Goal: Task Accomplishment & Management: Complete application form

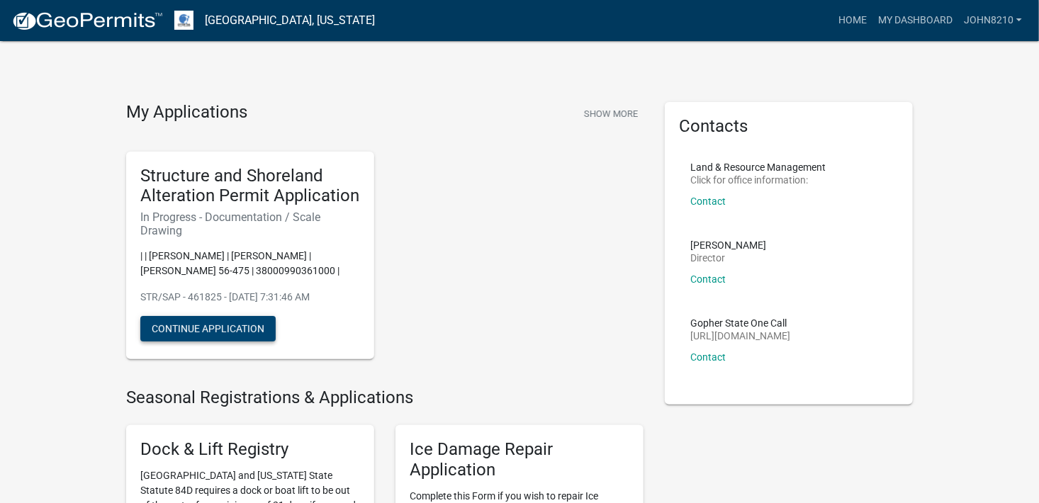
click at [198, 333] on button "Continue Application" at bounding box center [207, 329] width 135 height 26
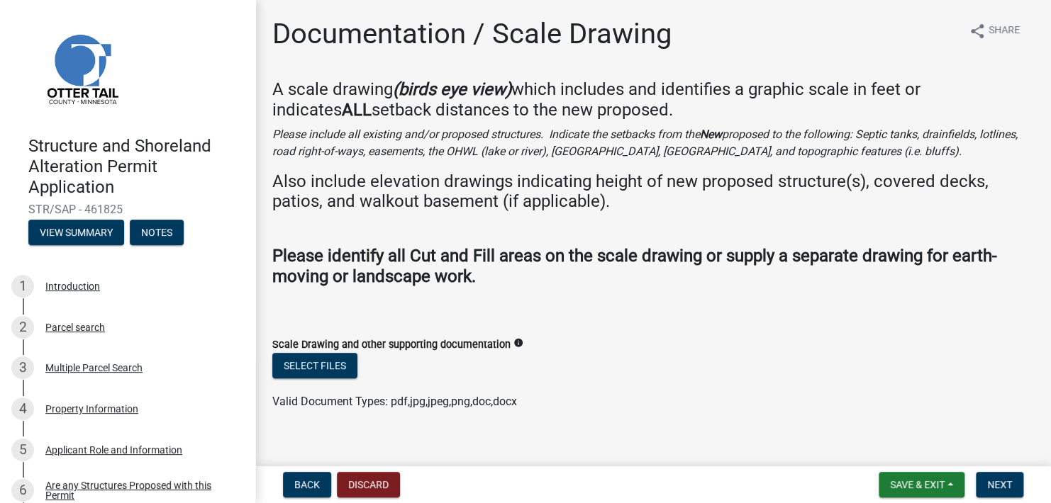
scroll to position [17, 0]
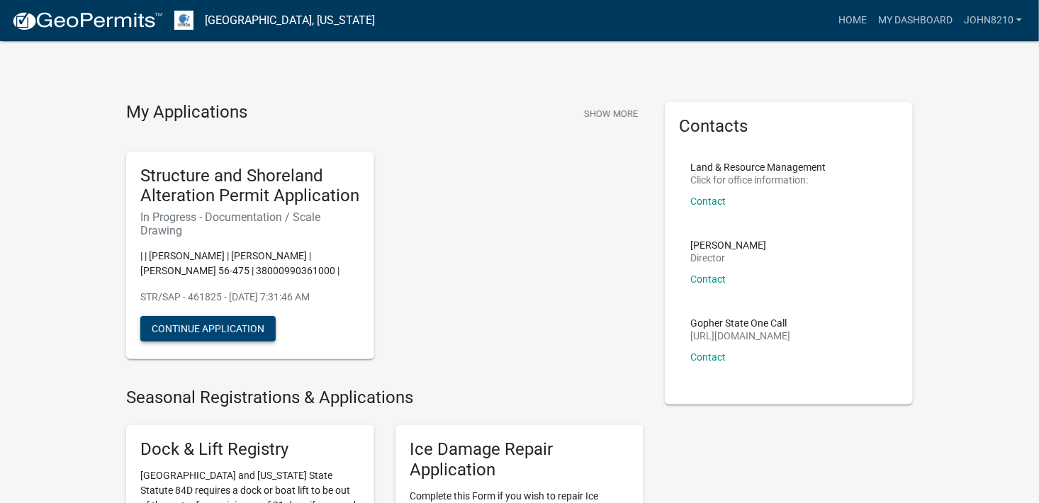
click at [225, 324] on button "Continue Application" at bounding box center [207, 329] width 135 height 26
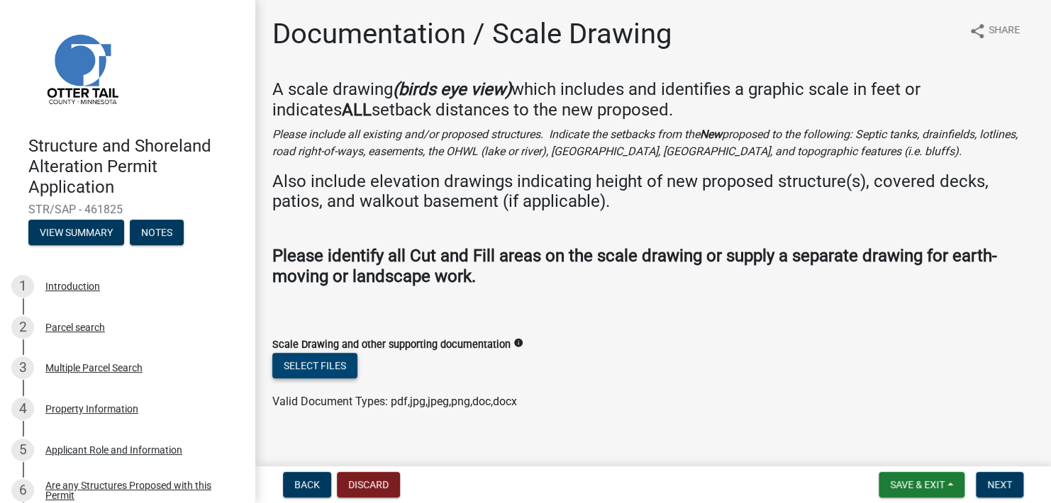
click at [325, 366] on button "Select files" at bounding box center [314, 366] width 85 height 26
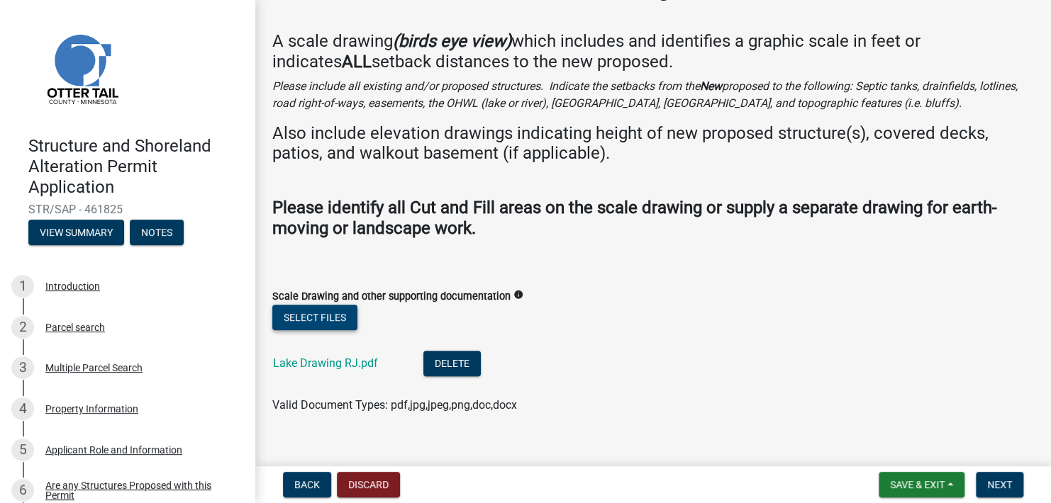
scroll to position [69, 0]
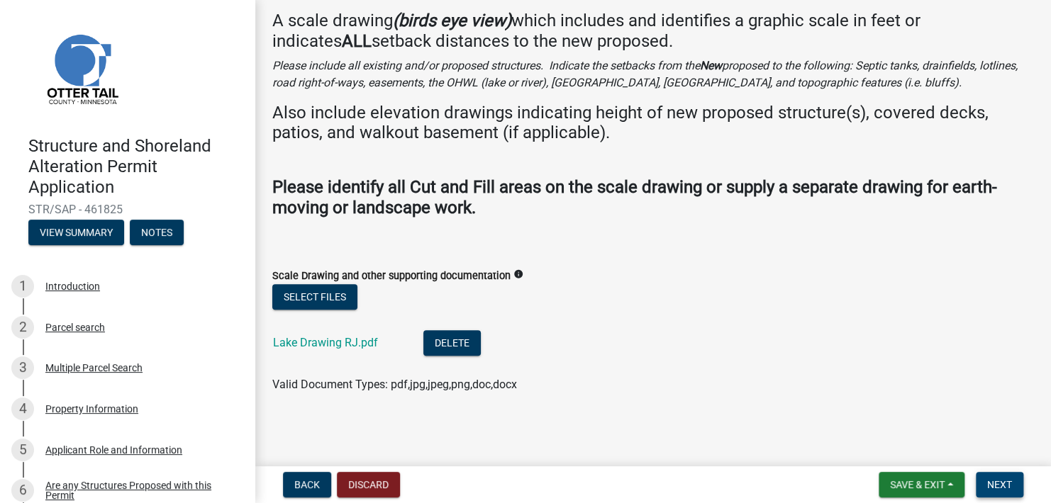
click at [992, 484] on span "Next" at bounding box center [999, 484] width 25 height 11
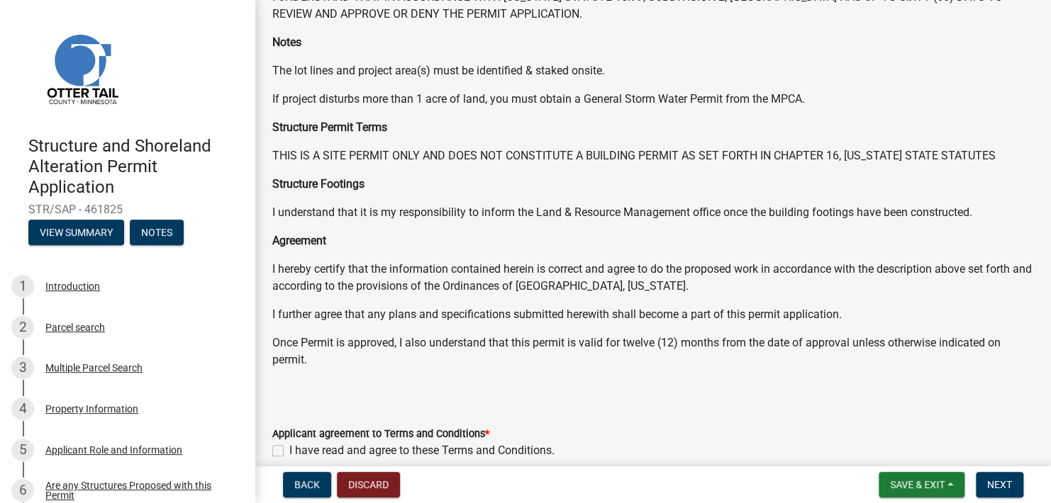
scroll to position [142, 0]
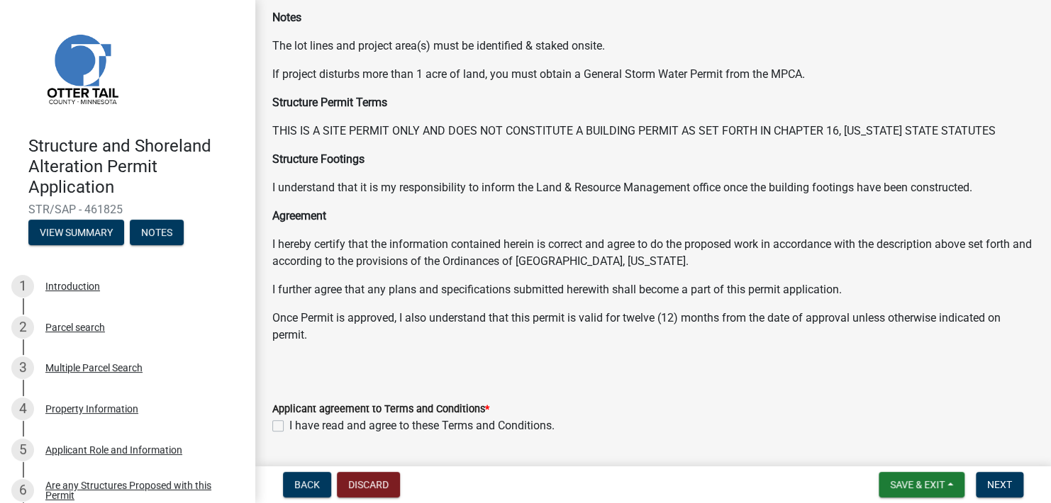
click at [289, 425] on label "I have read and agree to these Terms and Conditions." at bounding box center [421, 426] width 265 height 17
click at [289, 425] on input "I have read and agree to these Terms and Conditions." at bounding box center [293, 422] width 9 height 9
checkbox input "true"
click at [997, 489] on span "Next" at bounding box center [999, 484] width 25 height 11
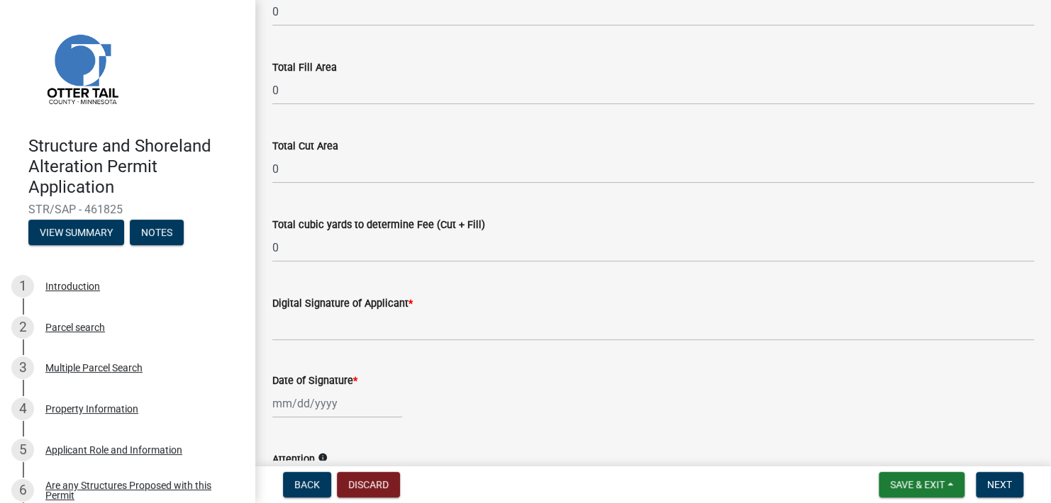
scroll to position [0, 0]
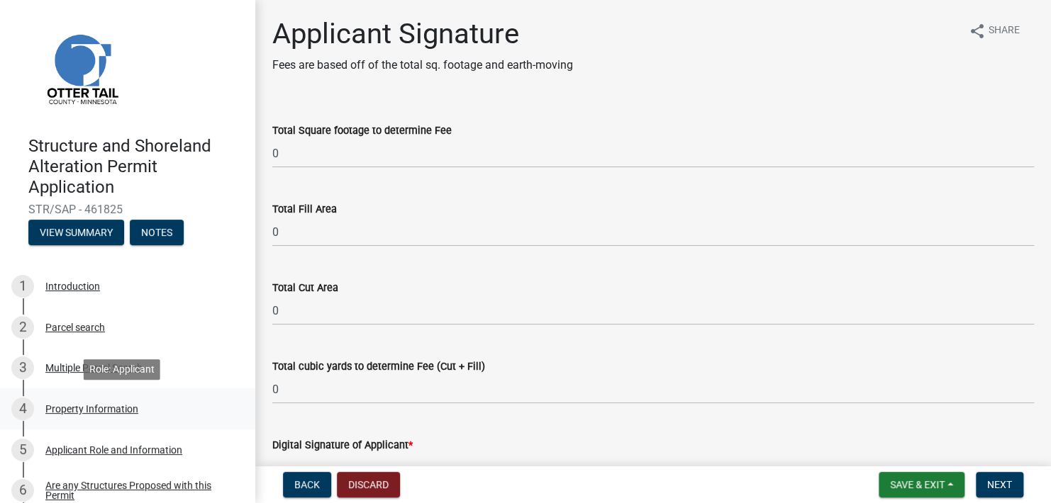
click at [120, 407] on div "Property Information" at bounding box center [91, 409] width 93 height 10
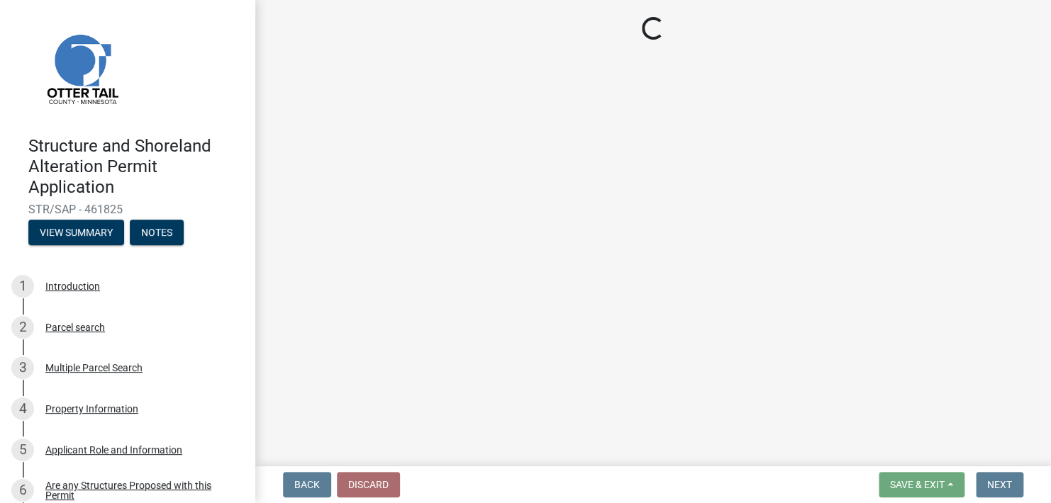
select select "b85226d5-673a-420e-8869-9201c2f9c5db"
select select "bc95ce3f-9706-43bd-97a5-80c1e912429f"
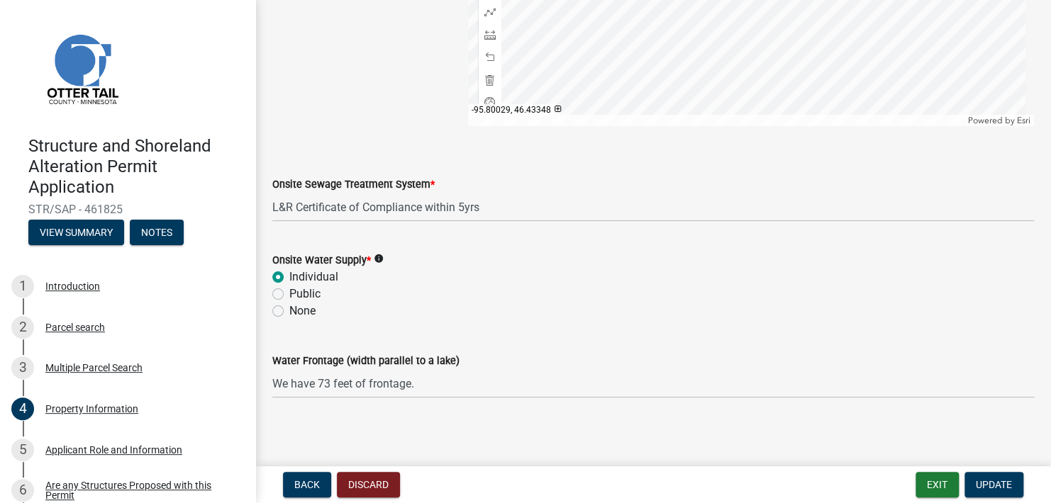
scroll to position [978, 0]
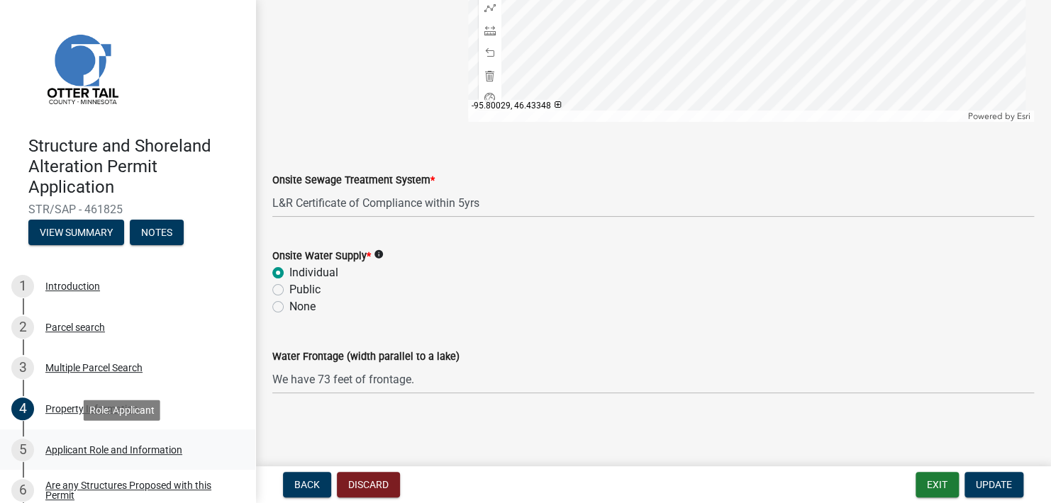
click at [93, 445] on div "Applicant Role and Information" at bounding box center [113, 450] width 137 height 10
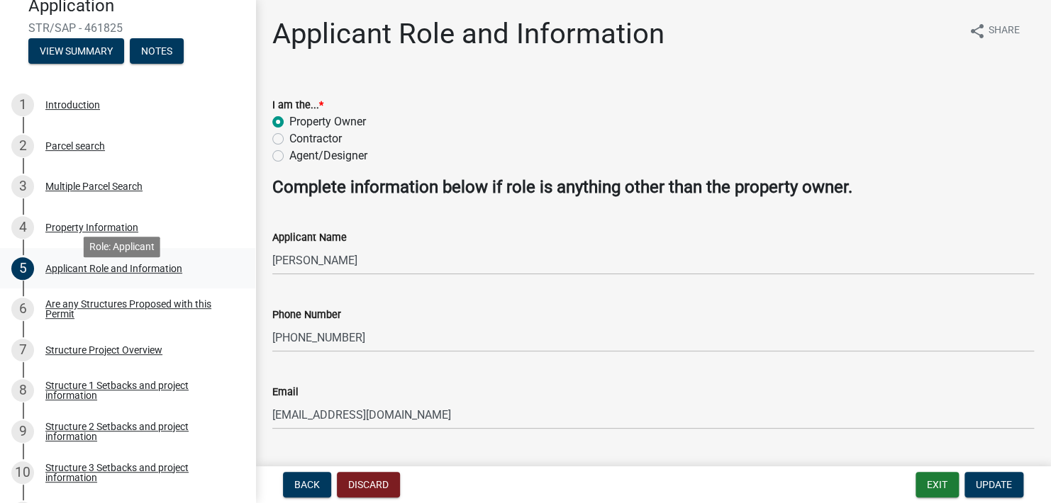
scroll to position [213, 0]
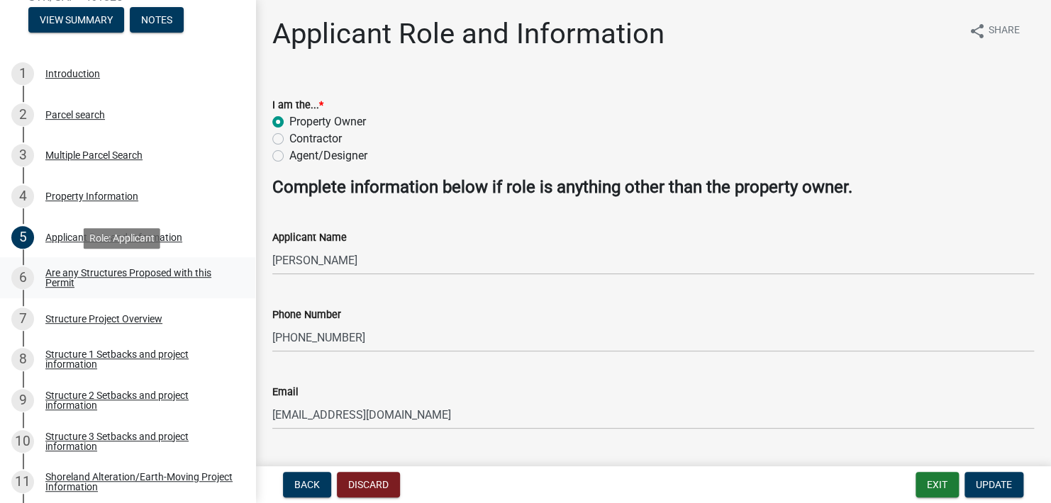
click at [140, 269] on div "Are any Structures Proposed with this Permit" at bounding box center [138, 278] width 187 height 20
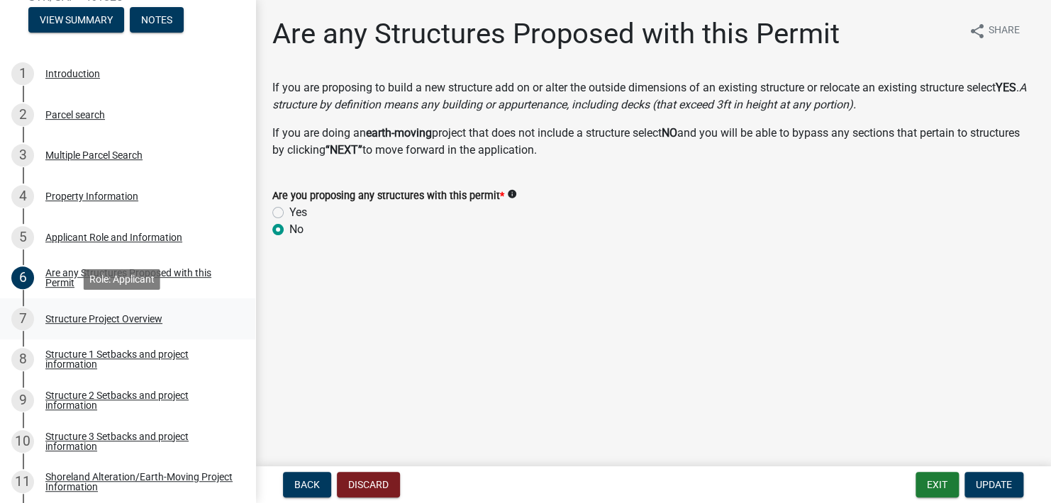
click at [122, 315] on div "Structure Project Overview" at bounding box center [103, 319] width 117 height 10
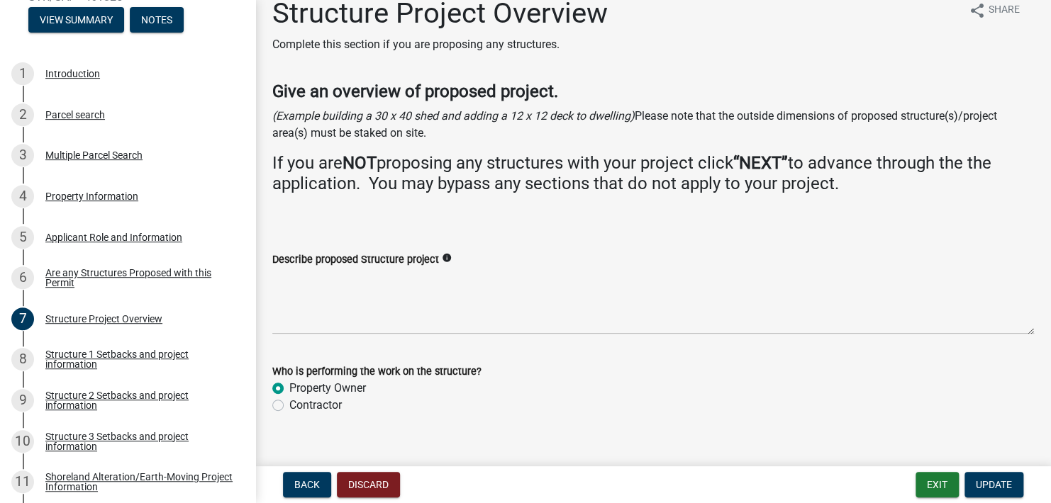
scroll to position [42, 0]
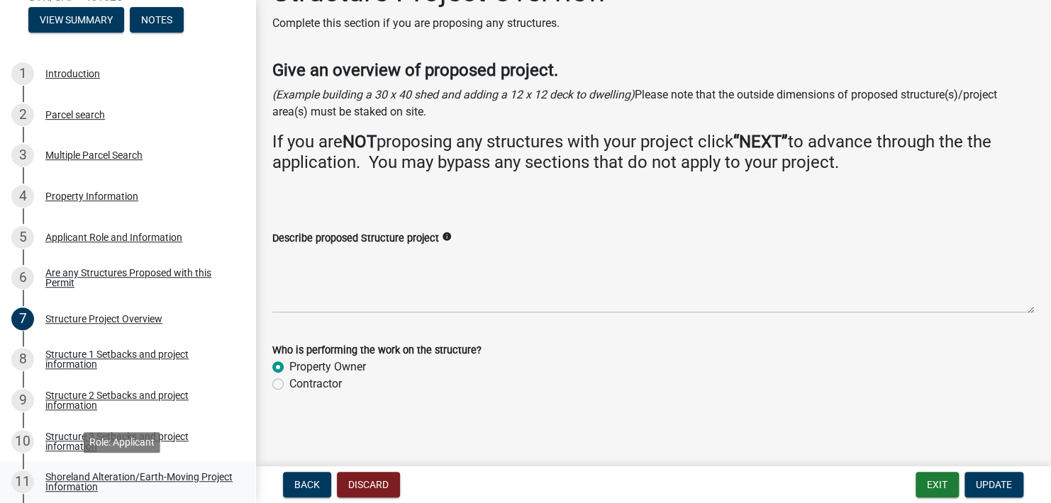
click at [118, 477] on div "Shoreland Alteration/Earth-Moving Project Information" at bounding box center [138, 482] width 187 height 20
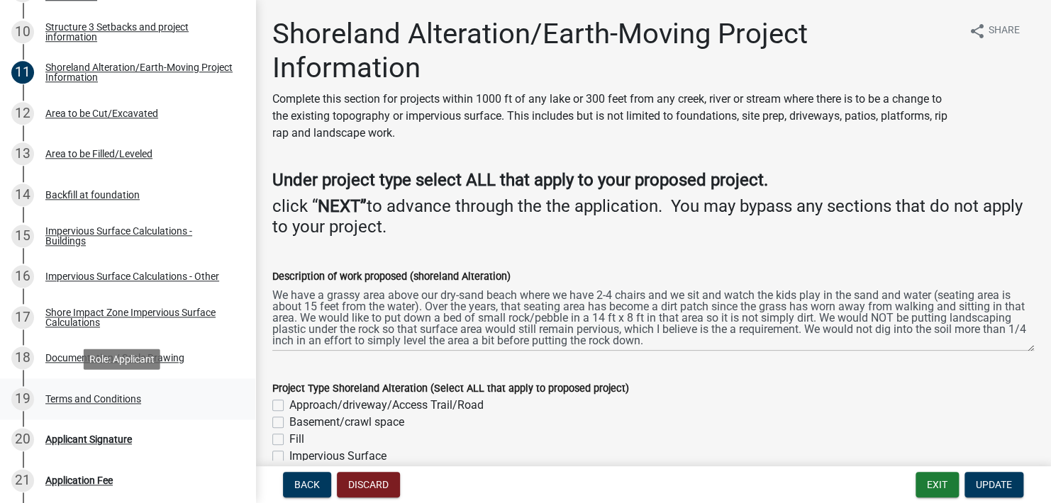
scroll to position [709, 0]
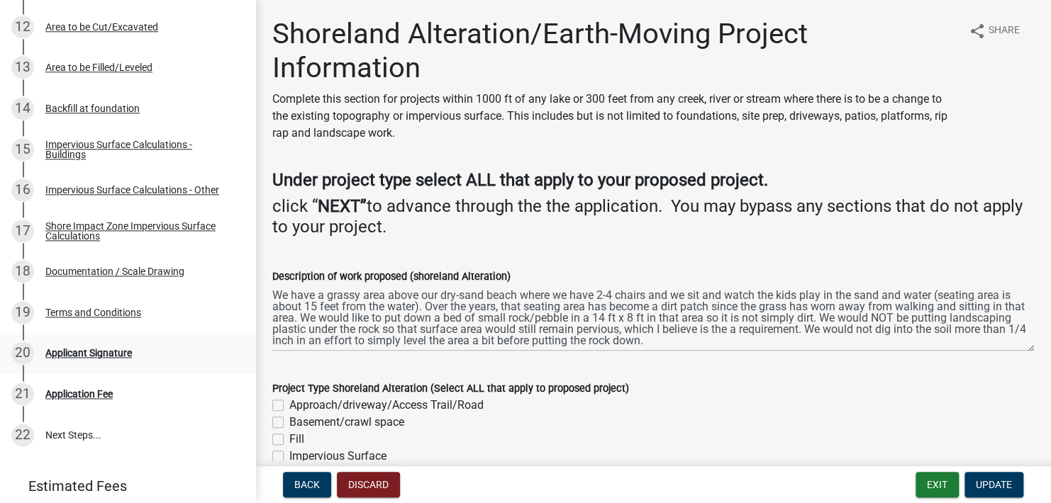
click at [102, 350] on div "Applicant Signature" at bounding box center [88, 353] width 87 height 10
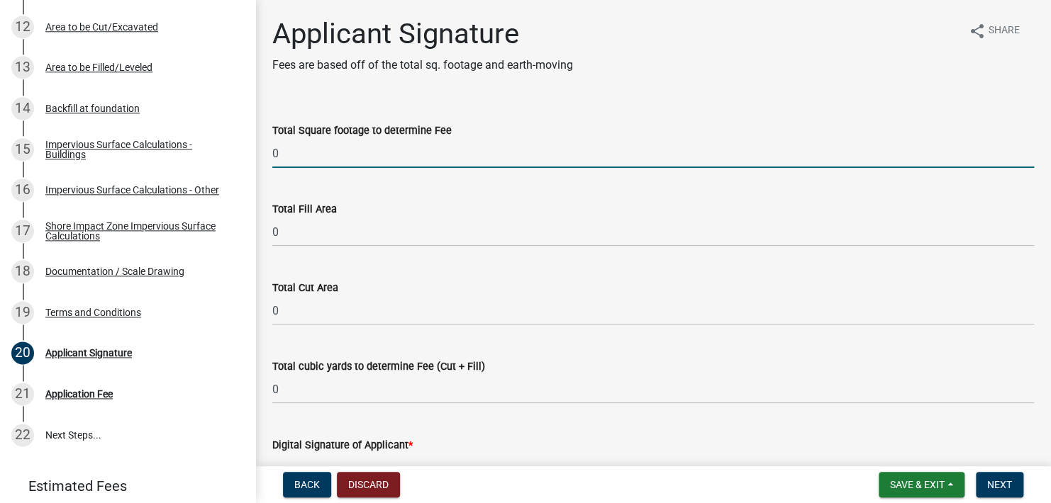
click at [283, 157] on input "0" at bounding box center [653, 153] width 762 height 29
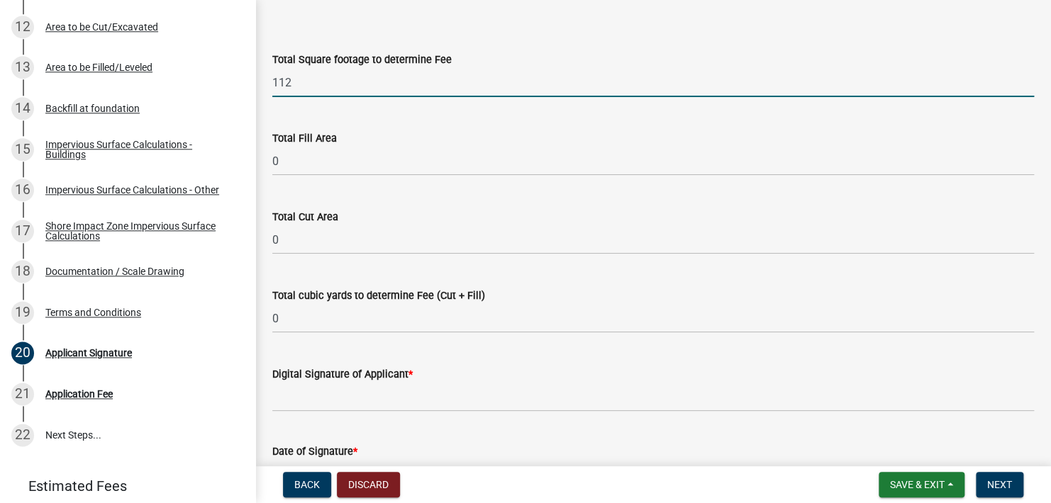
scroll to position [142, 0]
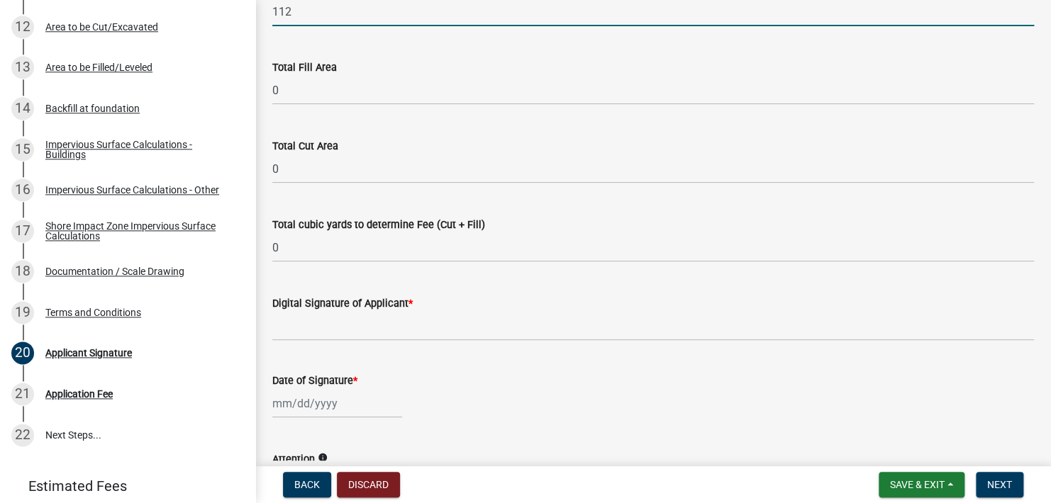
type input "112"
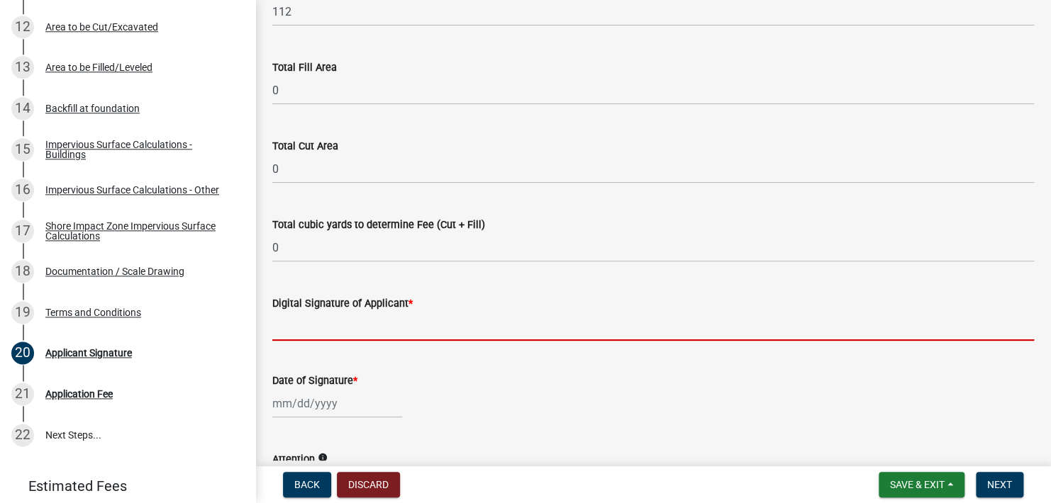
click at [323, 335] on input "Digital Signature of Applicant *" at bounding box center [653, 326] width 762 height 29
type input "Ryan McCall Johnson"
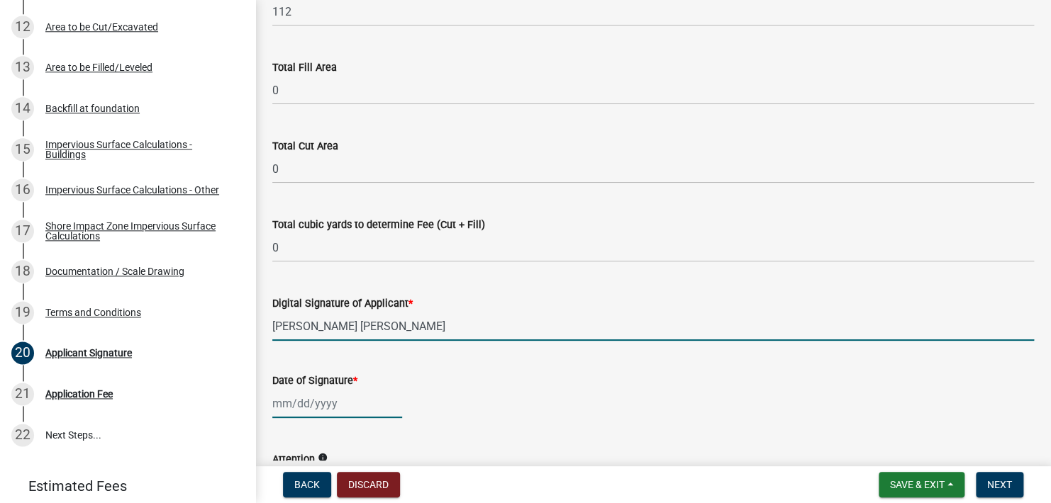
click at [324, 403] on div at bounding box center [337, 403] width 130 height 29
select select "8"
select select "2025"
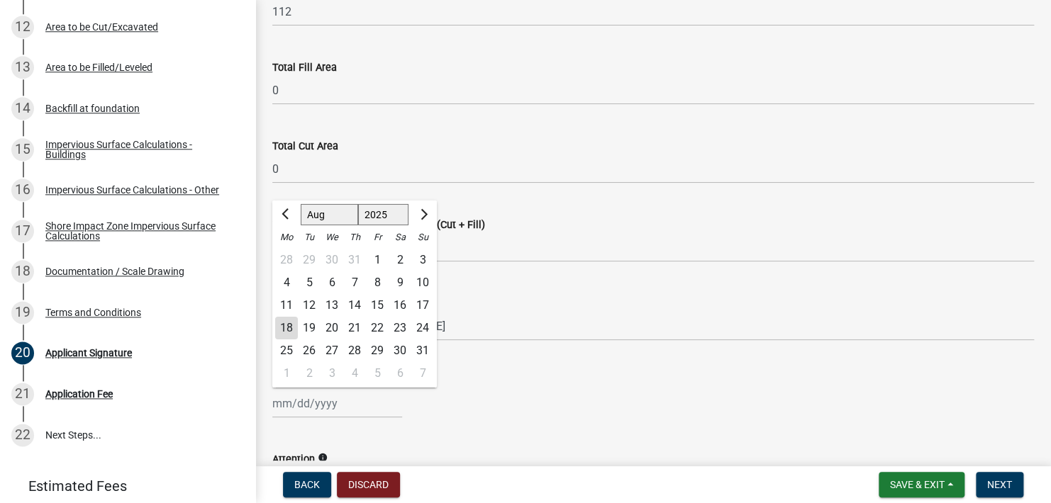
click at [282, 329] on div "18" at bounding box center [286, 328] width 23 height 23
type input "08/18/2025"
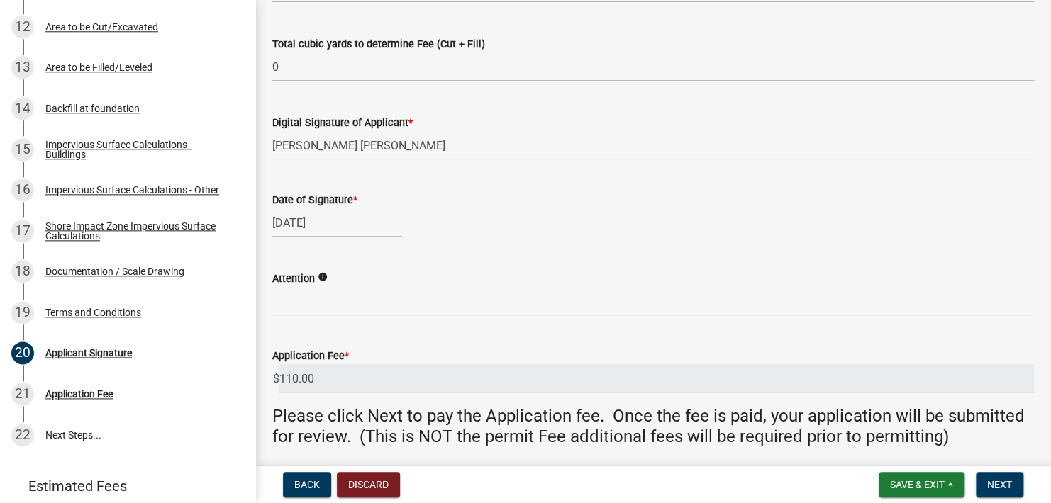
scroll to position [355, 0]
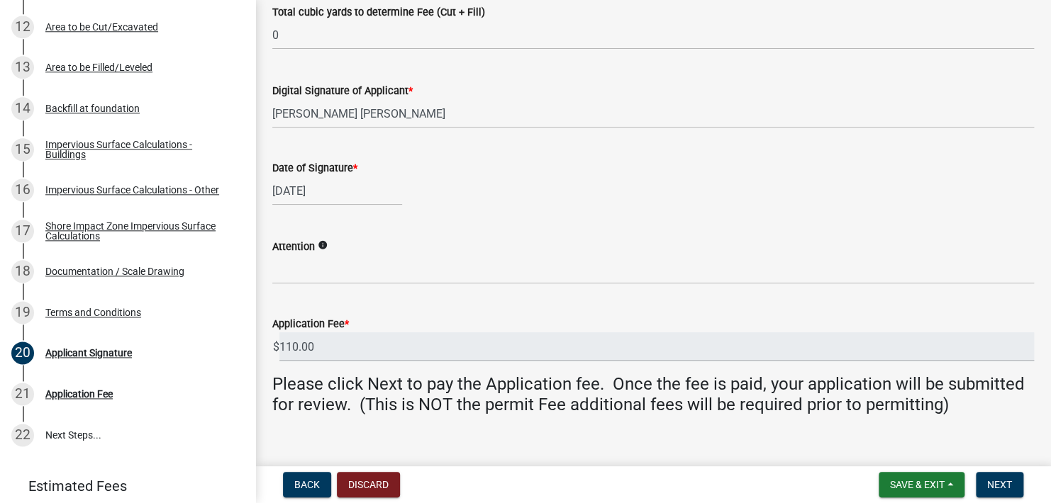
click at [322, 245] on icon "info" at bounding box center [323, 245] width 10 height 10
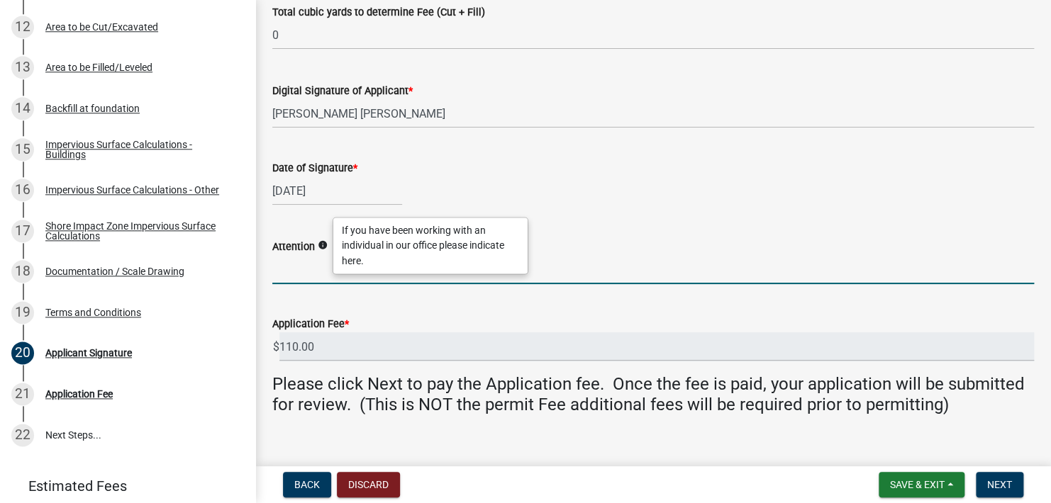
click at [311, 274] on input "Attention" at bounding box center [653, 269] width 762 height 29
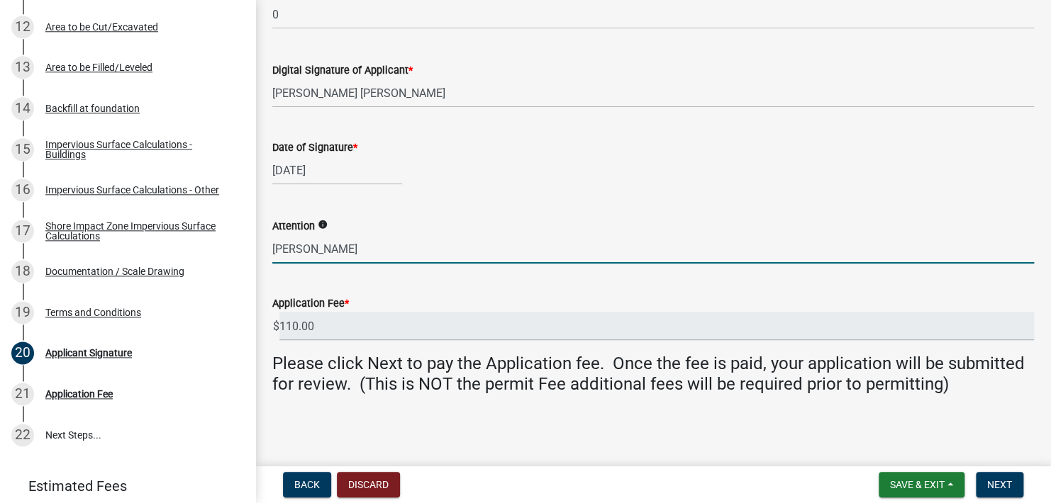
type input "Eric"
click at [318, 325] on input "110.00" at bounding box center [656, 326] width 754 height 29
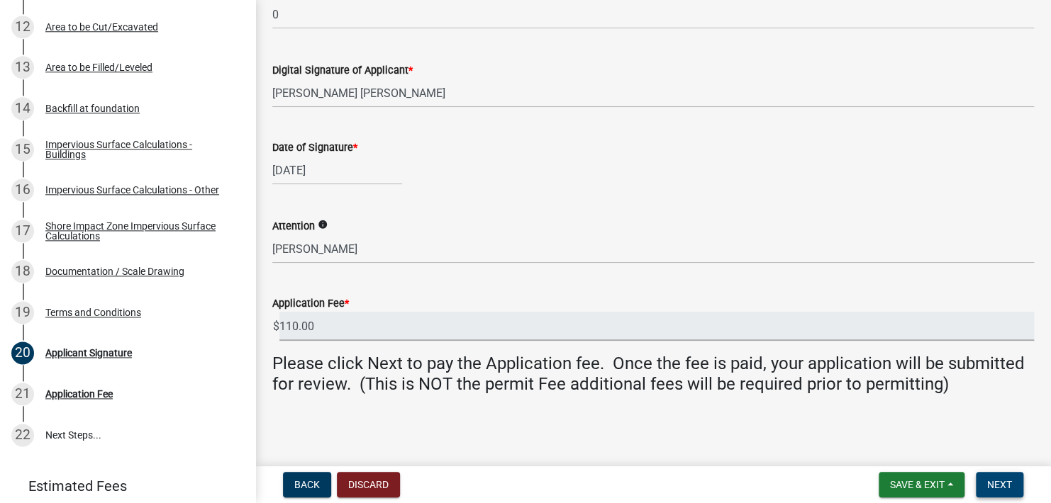
click at [993, 482] on span "Next" at bounding box center [999, 484] width 25 height 11
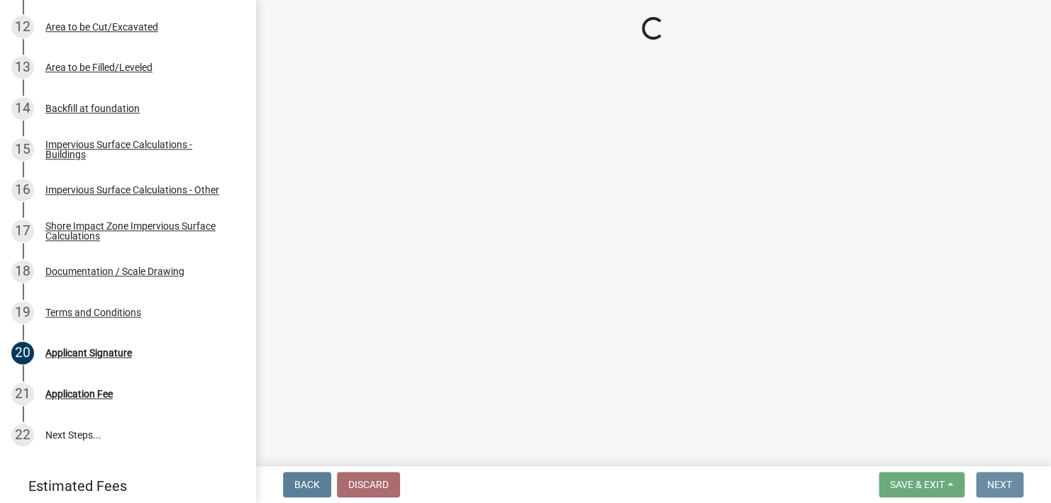
scroll to position [0, 0]
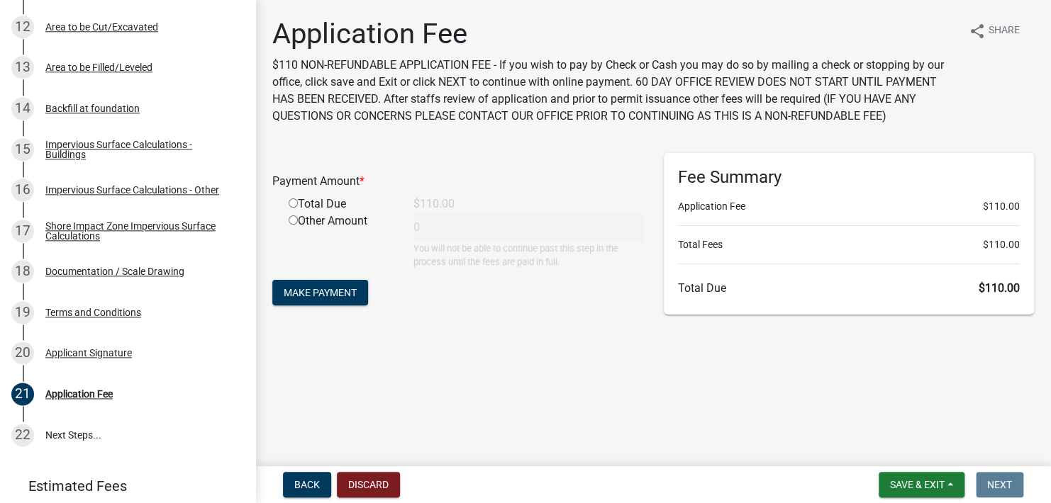
click at [293, 204] on input "radio" at bounding box center [293, 203] width 9 height 9
radio input "true"
type input "110"
click at [347, 295] on span "Make Payment" at bounding box center [320, 292] width 73 height 11
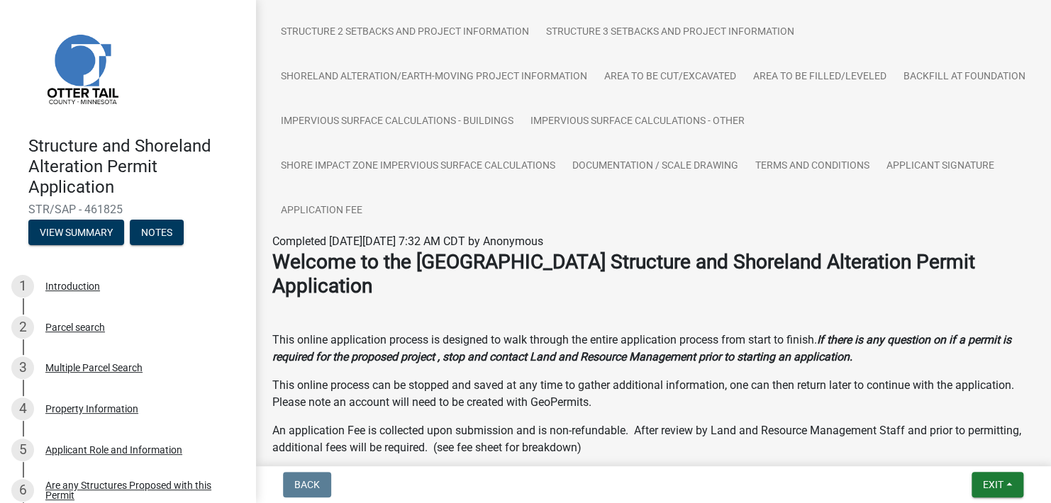
scroll to position [213, 0]
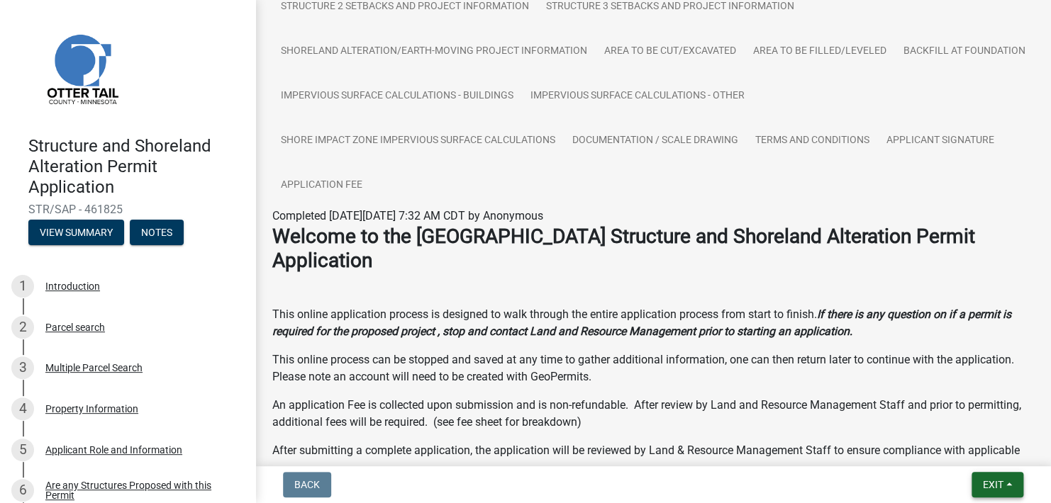
click at [991, 489] on span "Exit" at bounding box center [993, 484] width 21 height 11
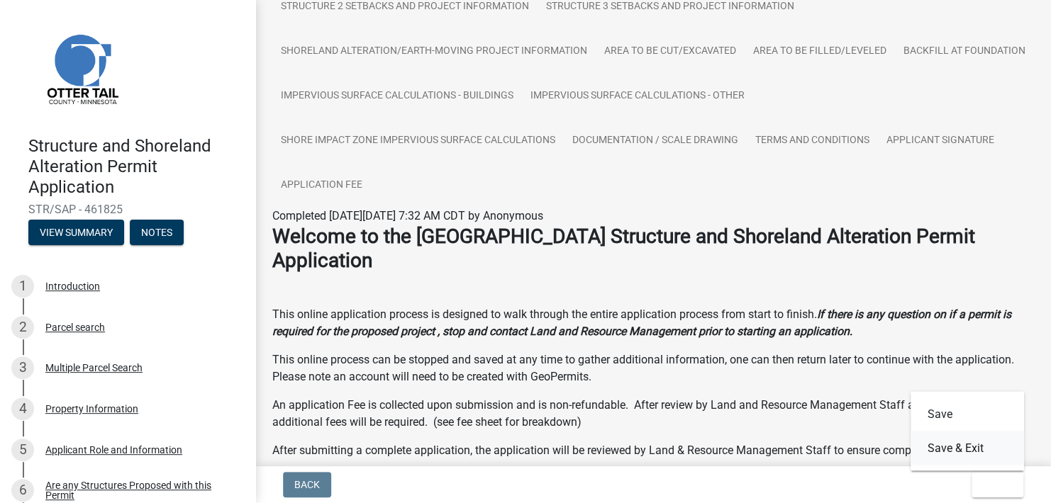
click at [964, 455] on button "Save & Exit" at bounding box center [966, 448] width 113 height 34
